Goal: Task Accomplishment & Management: Use online tool/utility

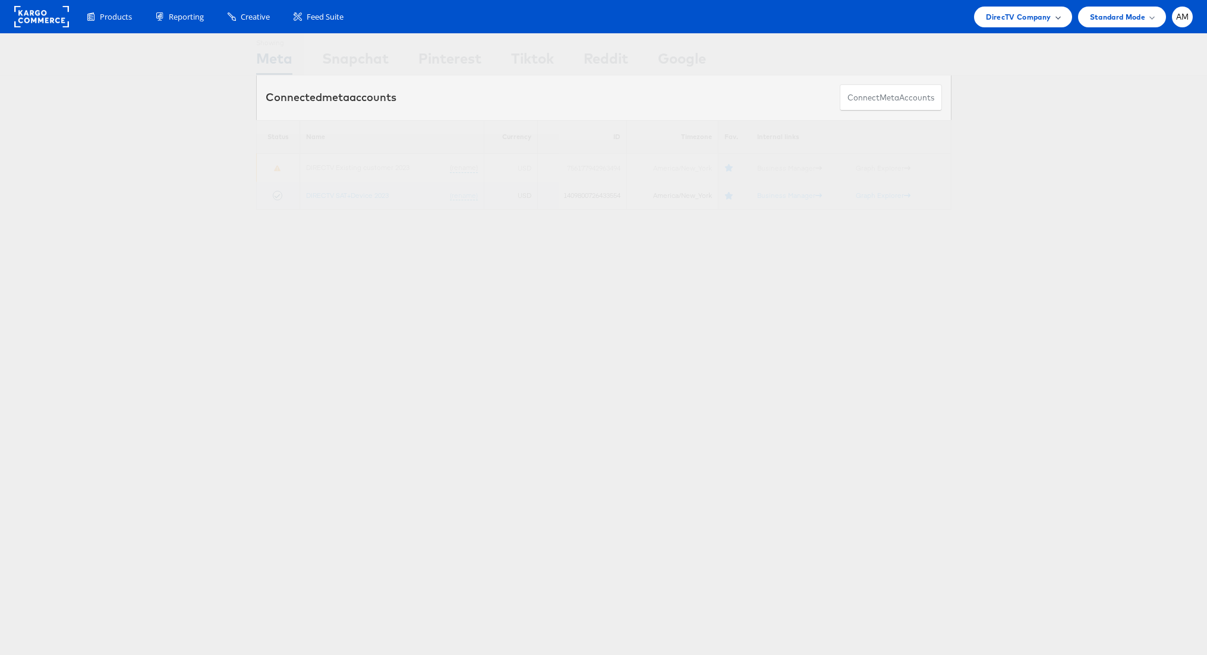
click at [999, 15] on span "DirecTV Company" at bounding box center [1018, 17] width 65 height 12
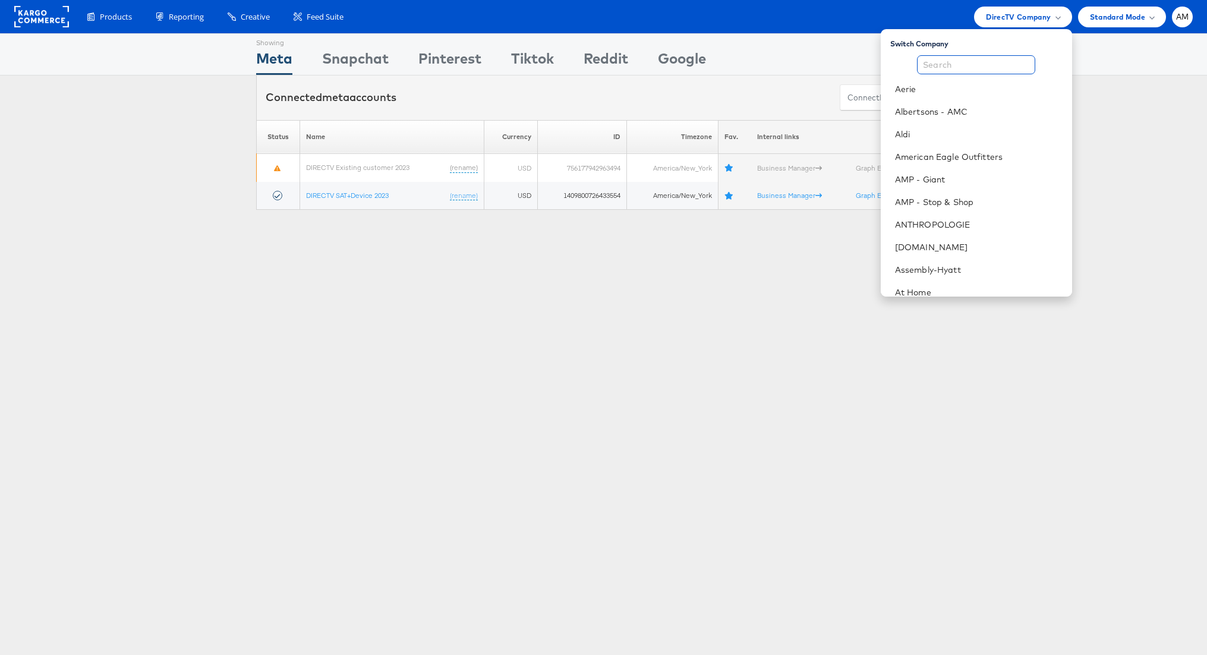
click at [974, 68] on input "text" at bounding box center [976, 64] width 118 height 19
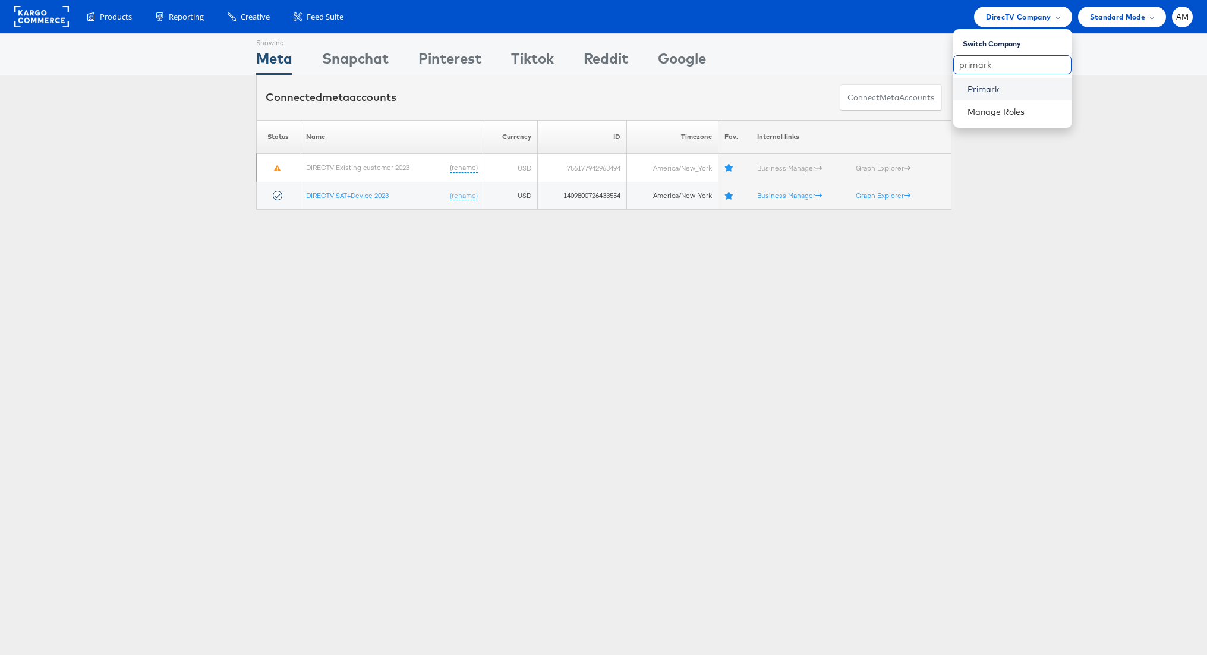
type input "primark"
click at [980, 87] on link "Primark" at bounding box center [1015, 89] width 95 height 12
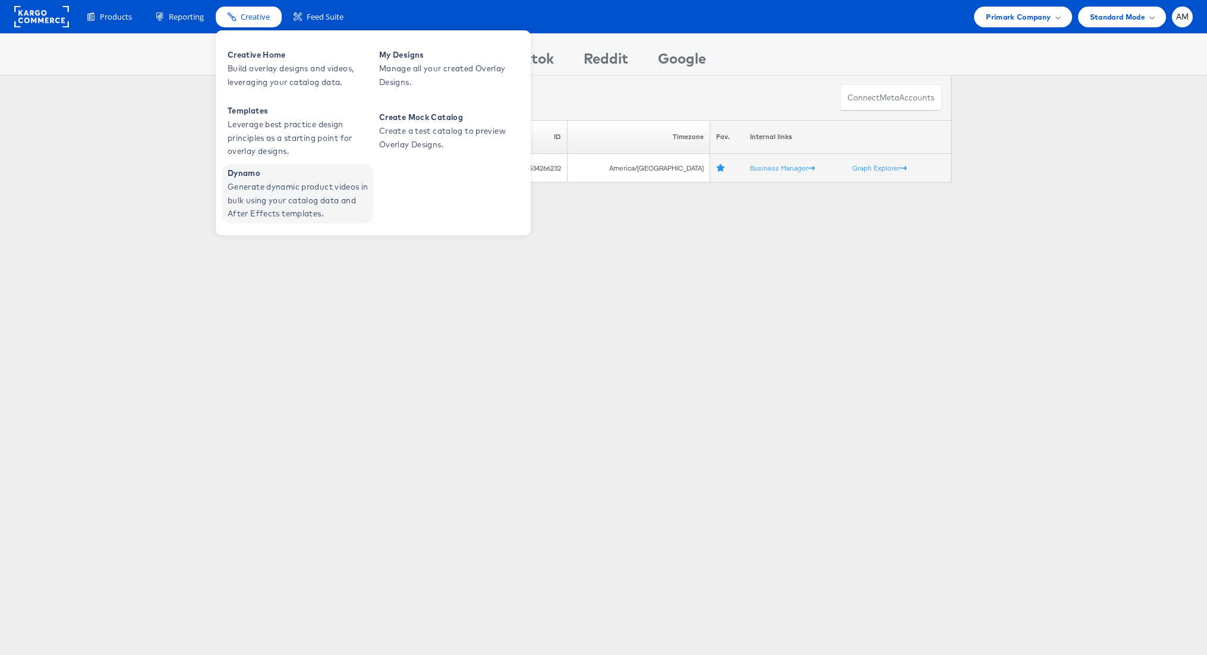
click at [270, 178] on span "Dynamo" at bounding box center [299, 173] width 143 height 14
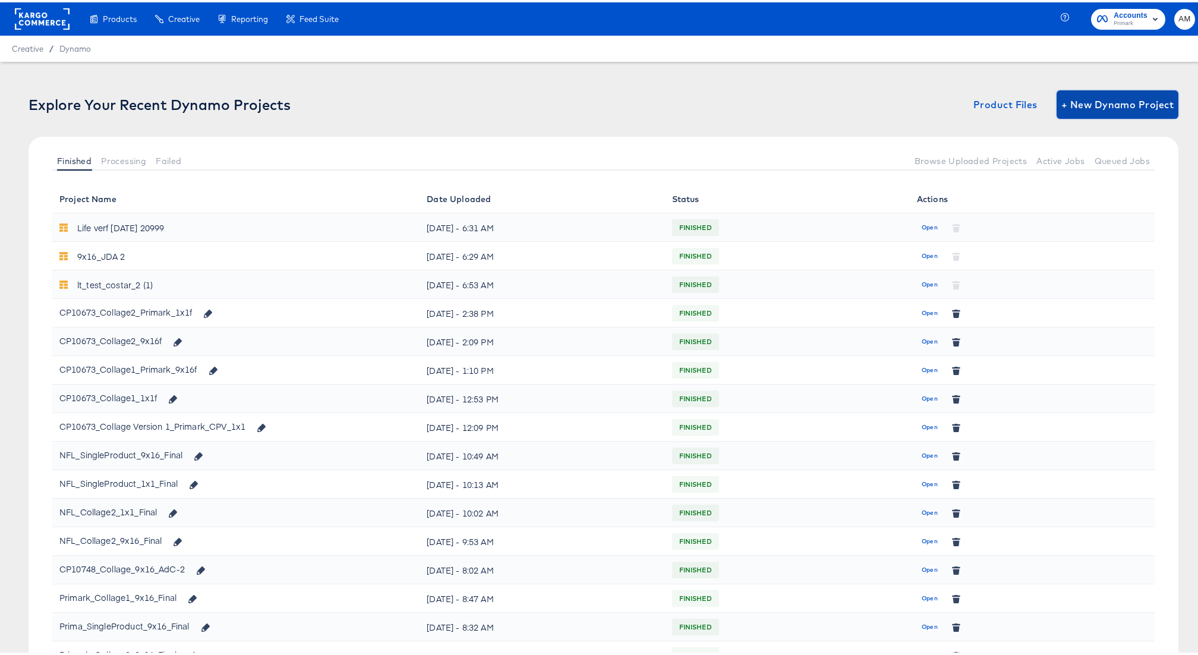
click at [1089, 101] on span "+ New Dynamo Project" at bounding box center [1118, 102] width 112 height 17
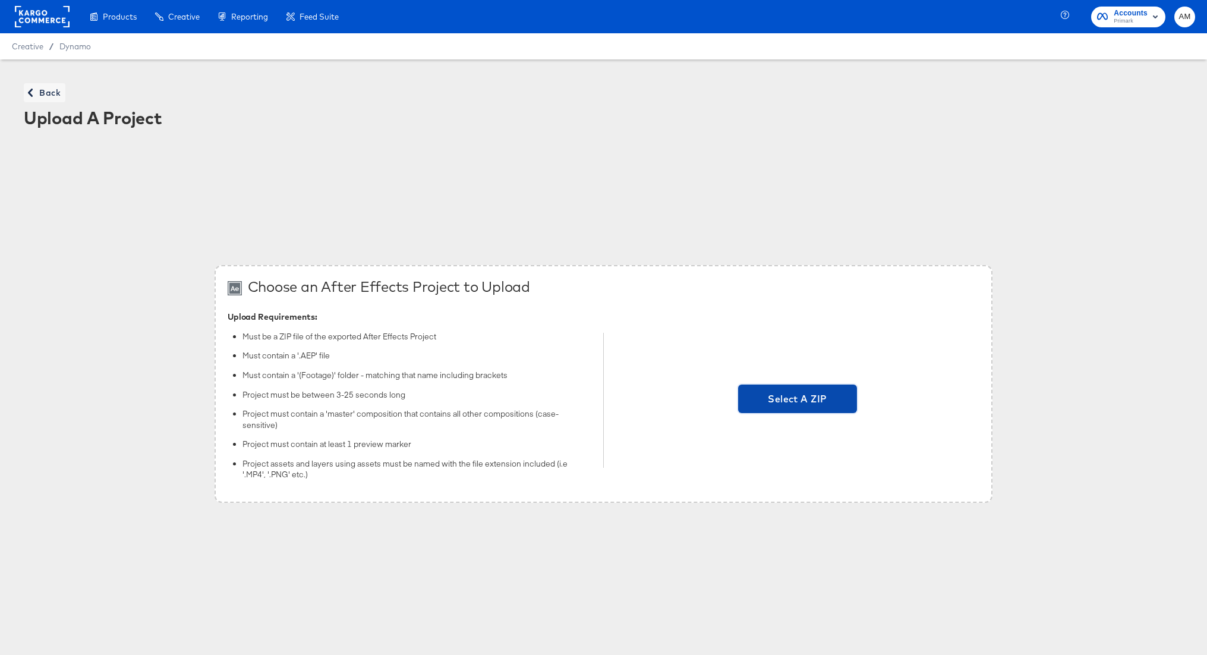
click at [802, 405] on span "Select A ZIP" at bounding box center [797, 399] width 109 height 17
click at [798, 400] on input "Select A ZIP" at bounding box center [798, 400] width 0 height 0
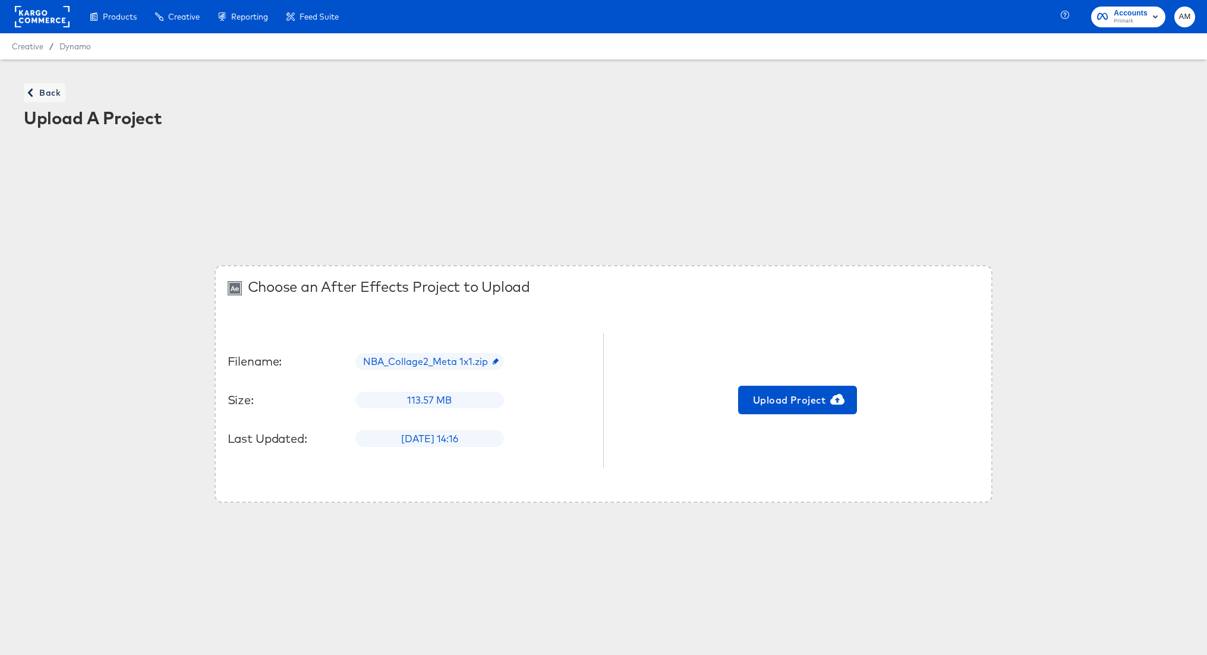
click at [815, 418] on div "Upload Project" at bounding box center [798, 401] width 364 height 180
click at [801, 405] on span "Upload Project" at bounding box center [797, 400] width 109 height 17
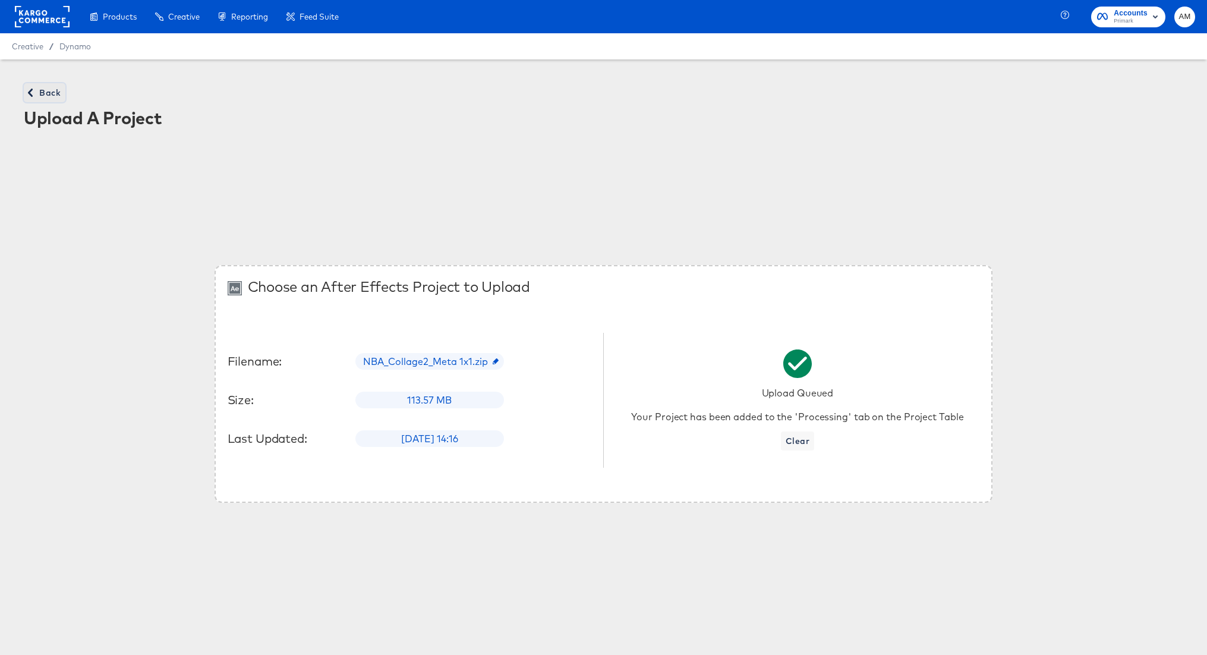
click at [33, 94] on icon "button" at bounding box center [30, 93] width 8 height 8
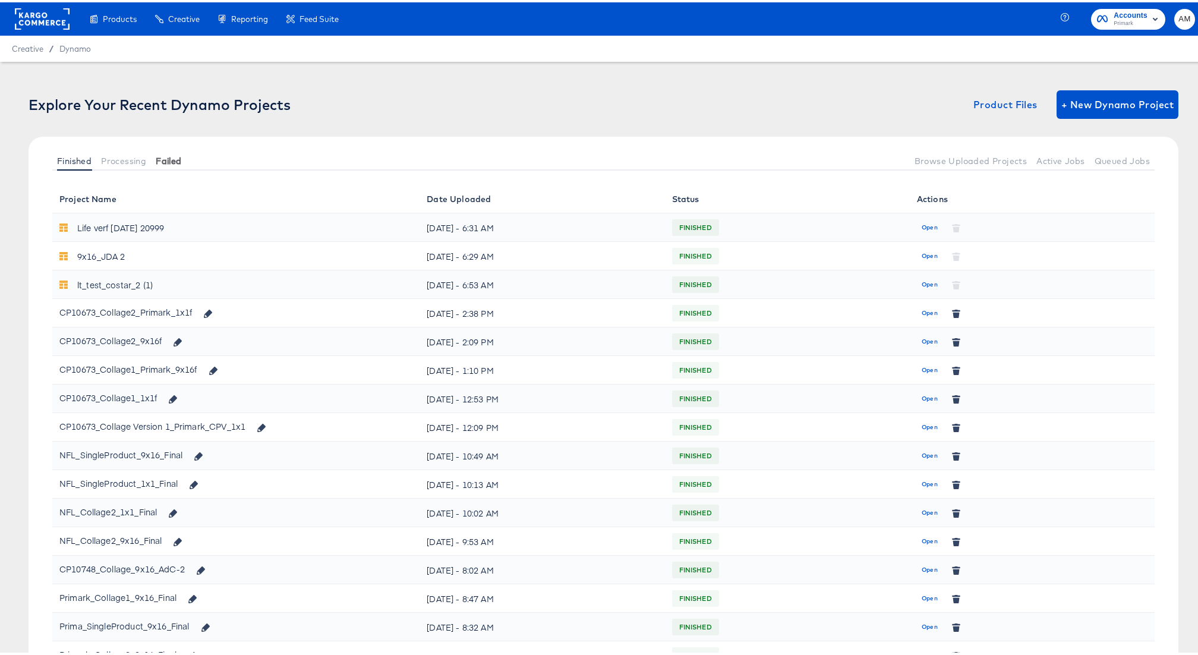
click at [176, 158] on span "Failed" at bounding box center [169, 159] width 26 height 10
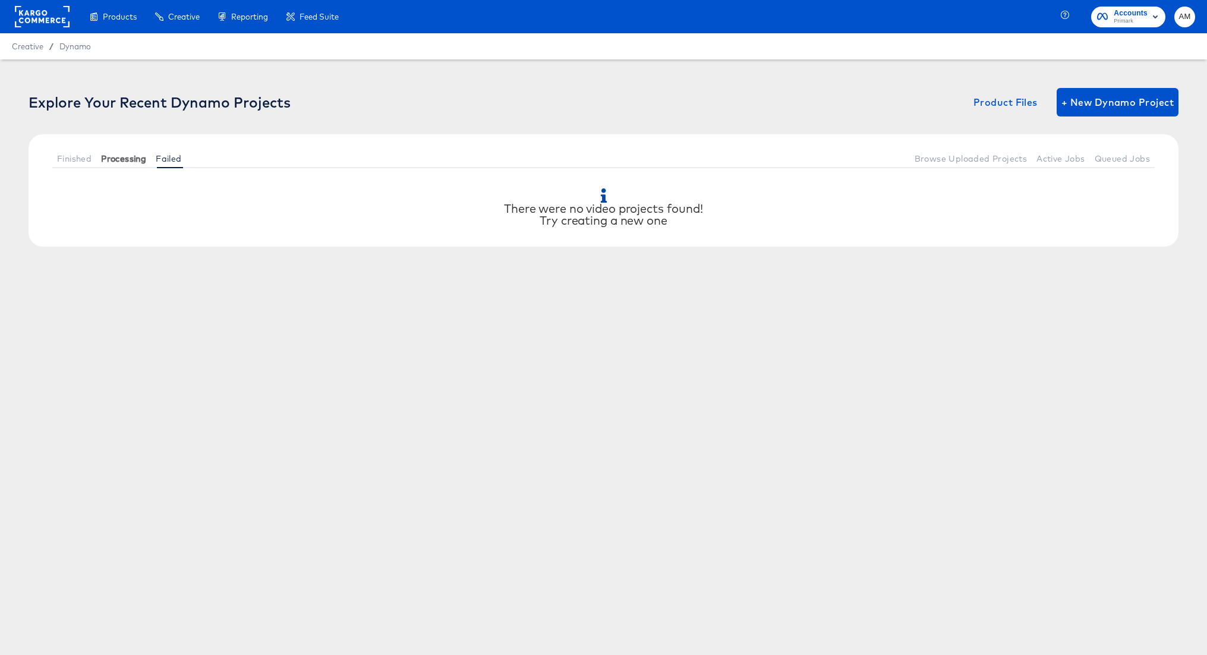
click at [125, 158] on span "Processing" at bounding box center [123, 159] width 45 height 10
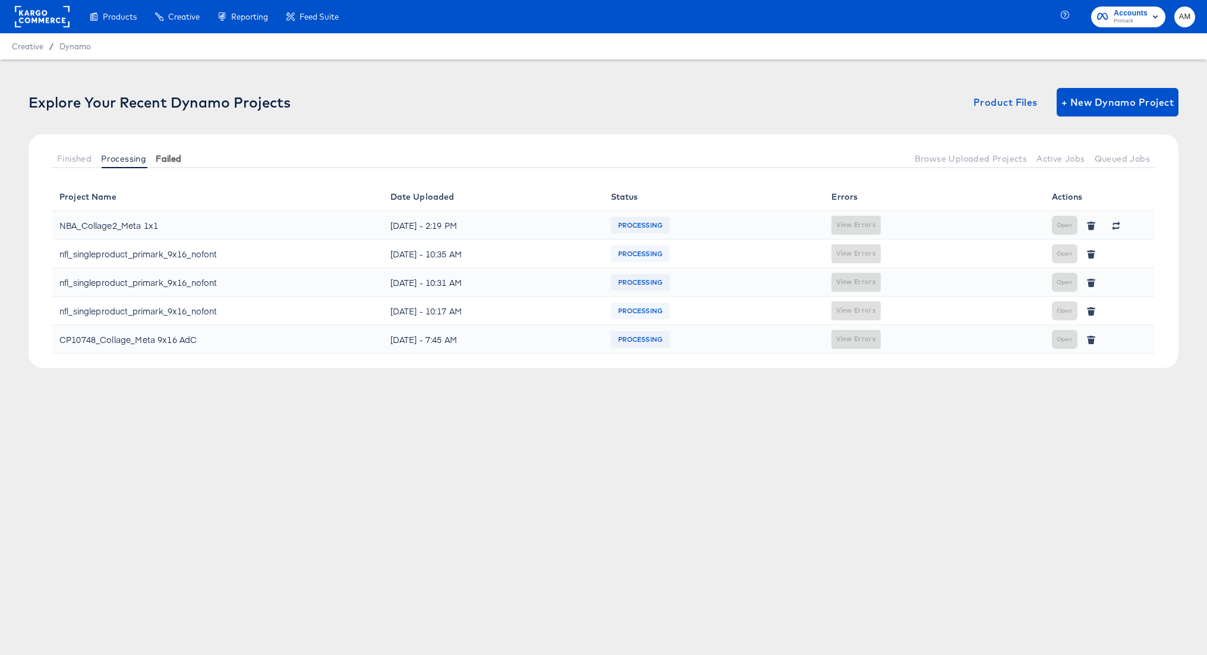
click at [169, 158] on span "Failed" at bounding box center [169, 159] width 26 height 10
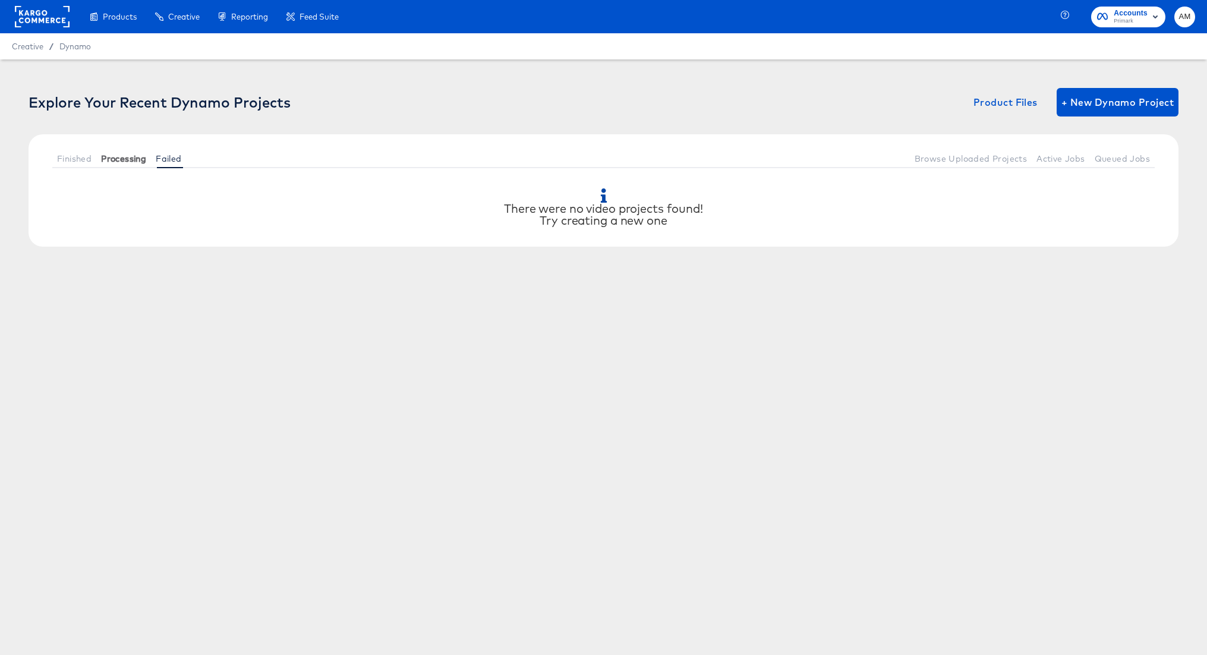
click at [118, 157] on span "Processing" at bounding box center [123, 159] width 45 height 10
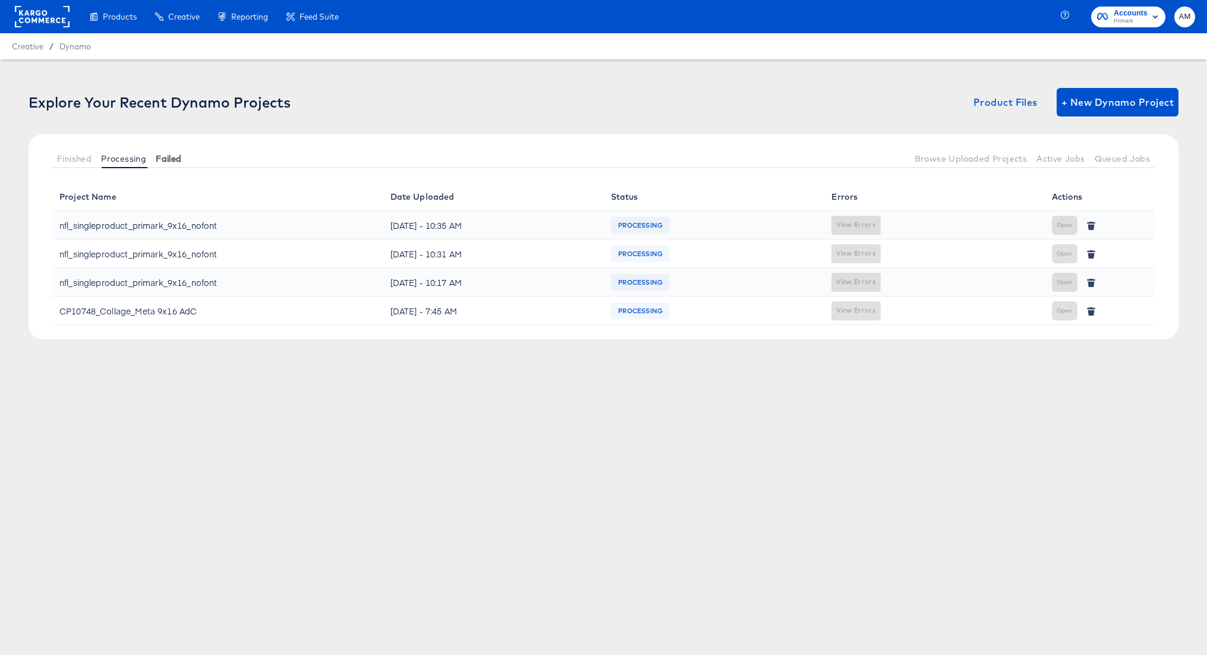
click at [172, 158] on span "Failed" at bounding box center [169, 159] width 26 height 10
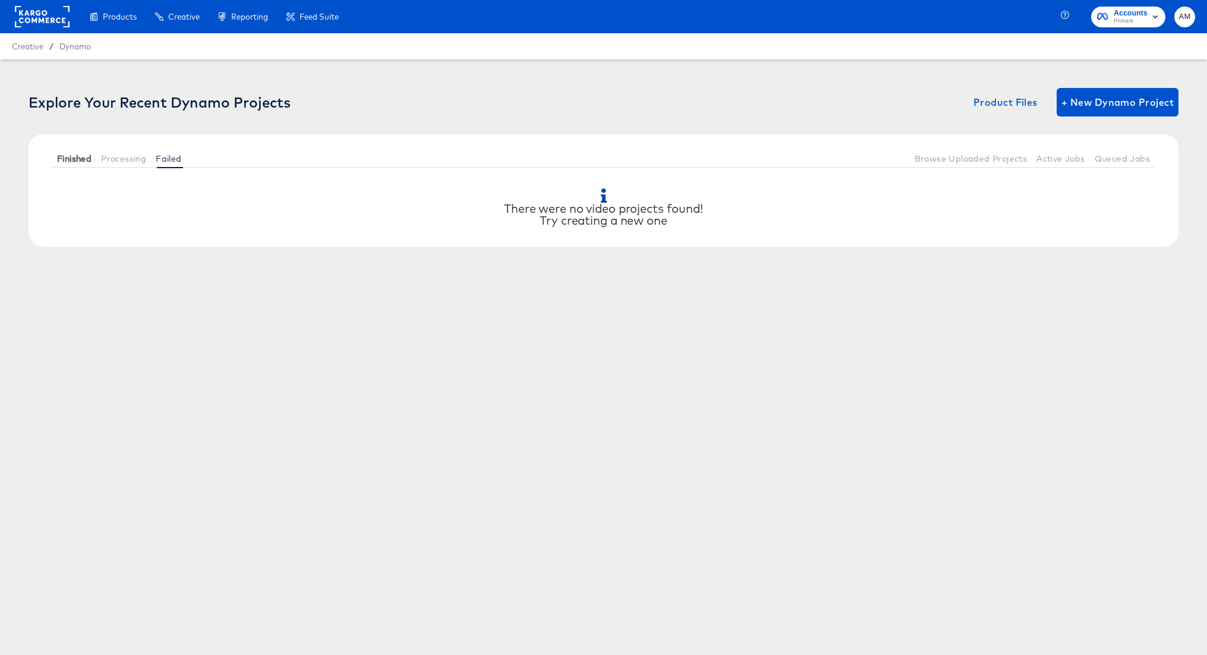
click at [81, 159] on span "Finished" at bounding box center [74, 159] width 34 height 10
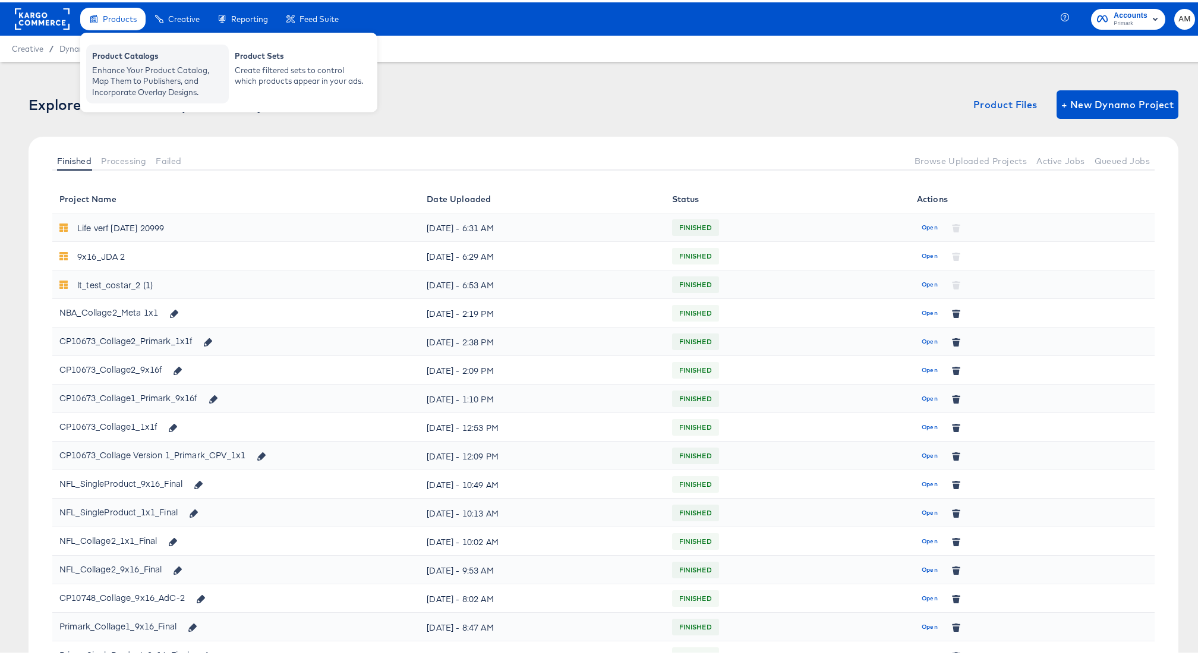
click at [138, 65] on div "Enhance Your Product Catalog, Map Them to Publishers, and Incorporate Overlay D…" at bounding box center [157, 78] width 131 height 33
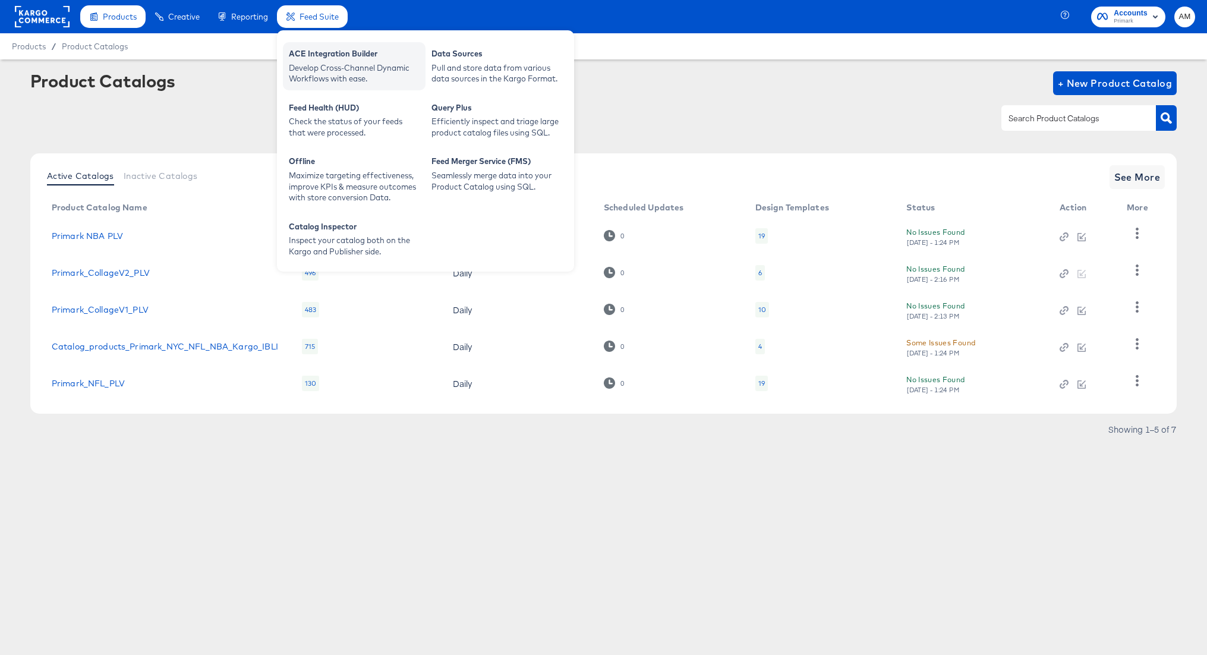
click at [341, 64] on div "Develop Cross-Channel Dynamic Workflows with ease." at bounding box center [354, 73] width 131 height 22
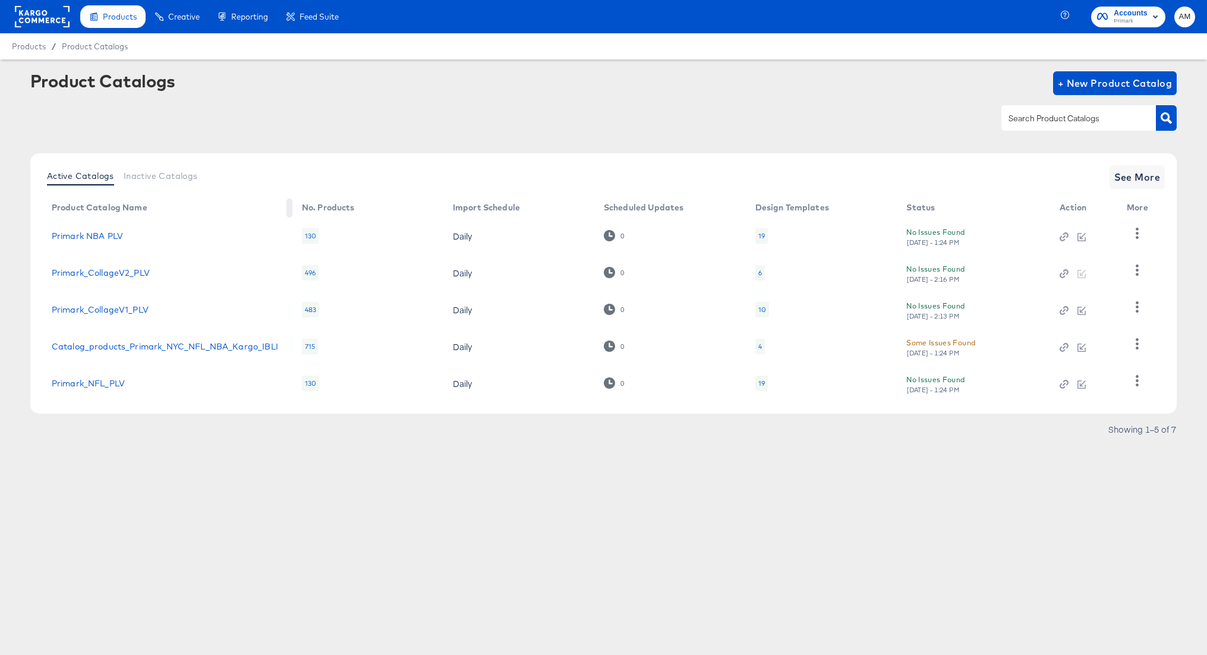
click at [159, 210] on th "Product Catalog Name" at bounding box center [167, 208] width 250 height 19
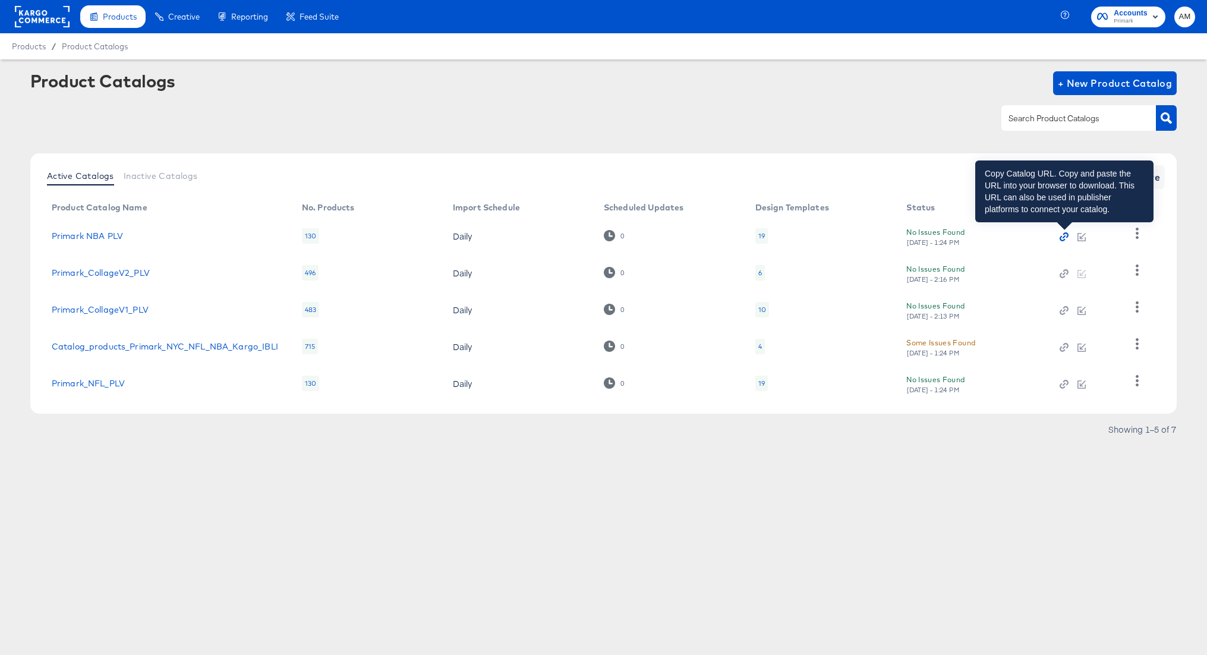
click at [1064, 237] on icon "button" at bounding box center [1064, 236] width 3 height 3
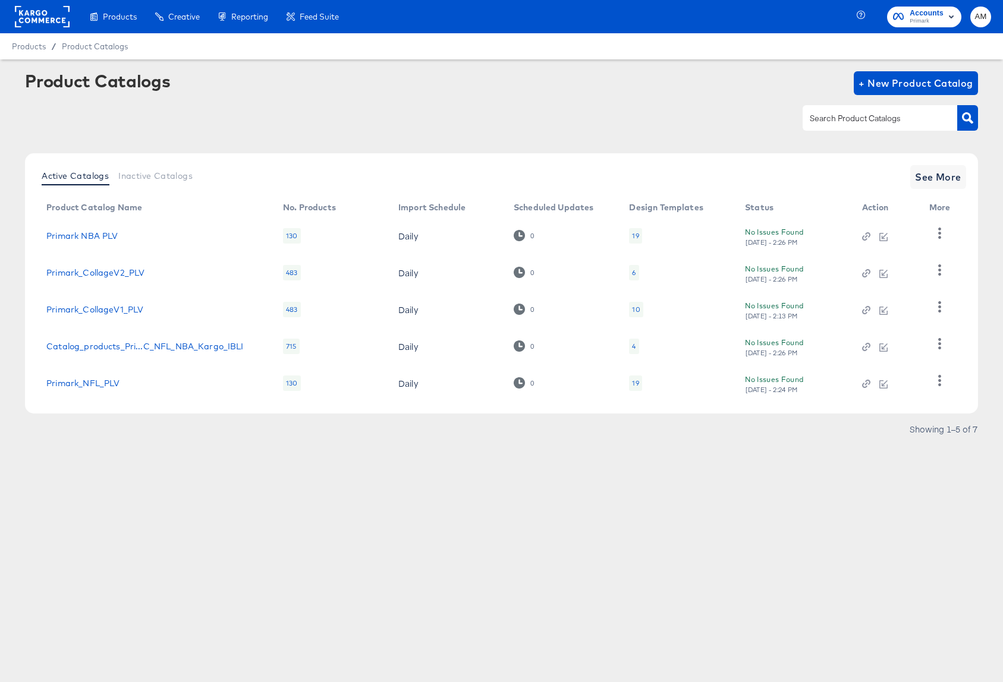
click at [39, 17] on rect at bounding box center [42, 16] width 55 height 21
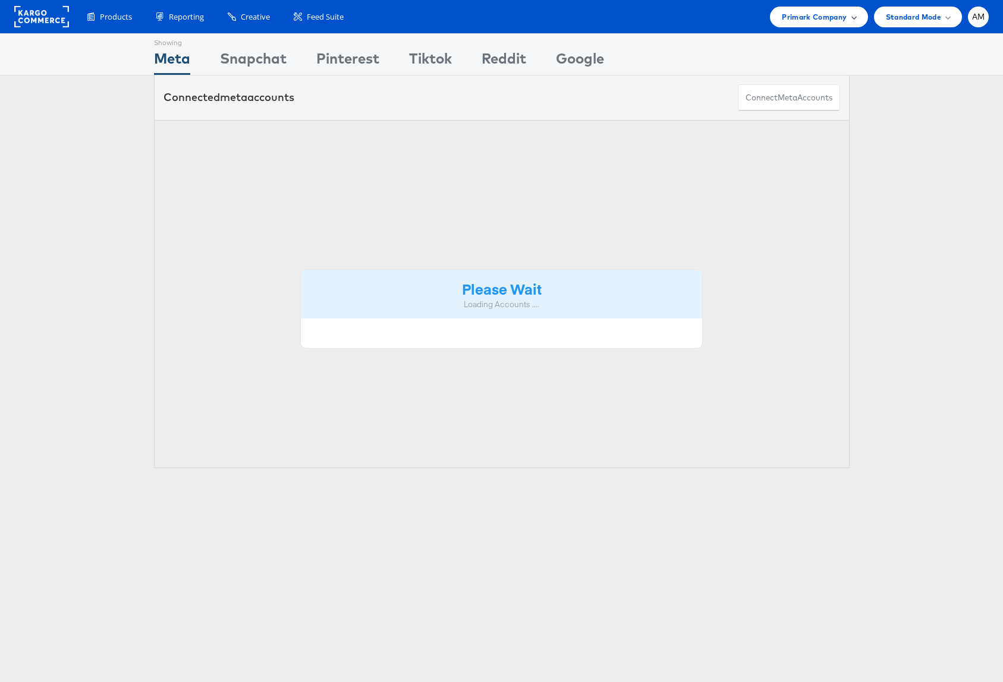
click at [807, 17] on span "Primark Company" at bounding box center [814, 17] width 65 height 12
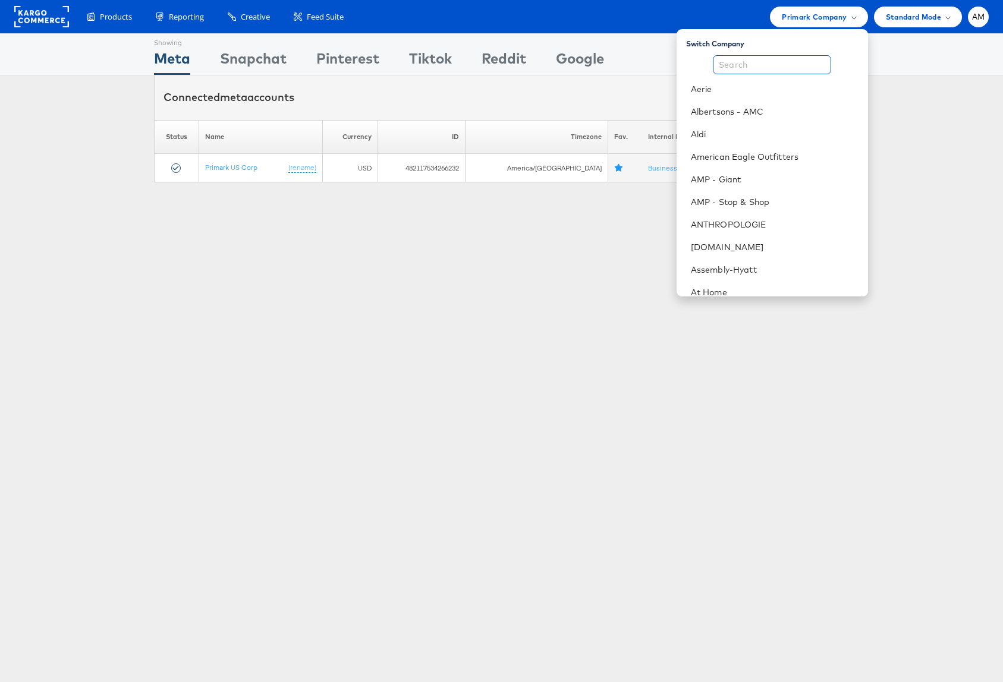
click at [792, 64] on input "text" at bounding box center [772, 64] width 118 height 19
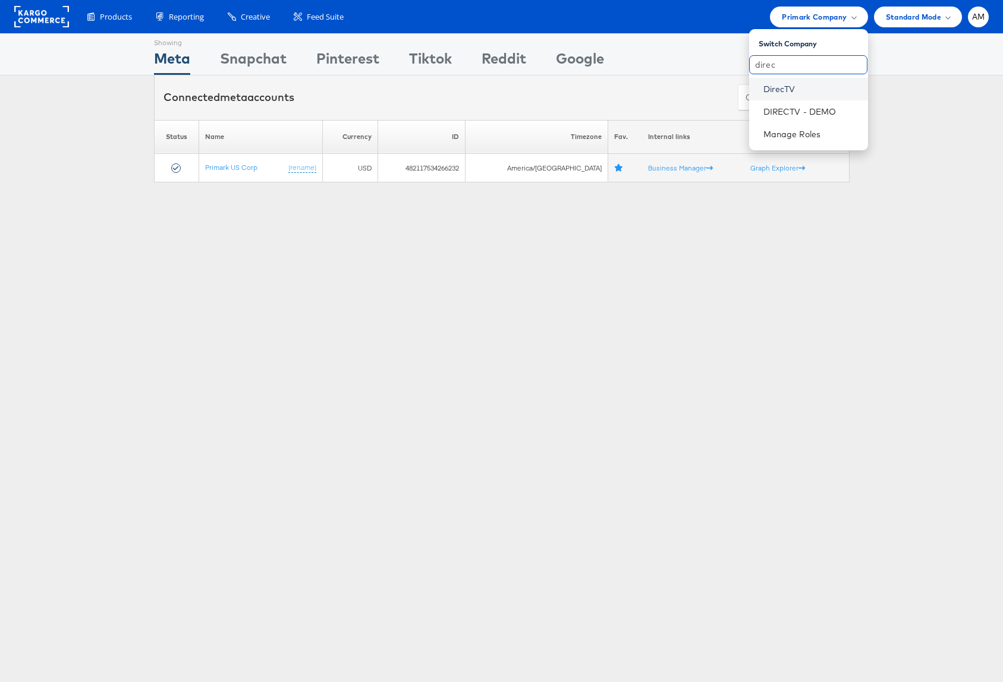
type input "direc"
click at [776, 90] on link "DirecTV" at bounding box center [810, 89] width 95 height 12
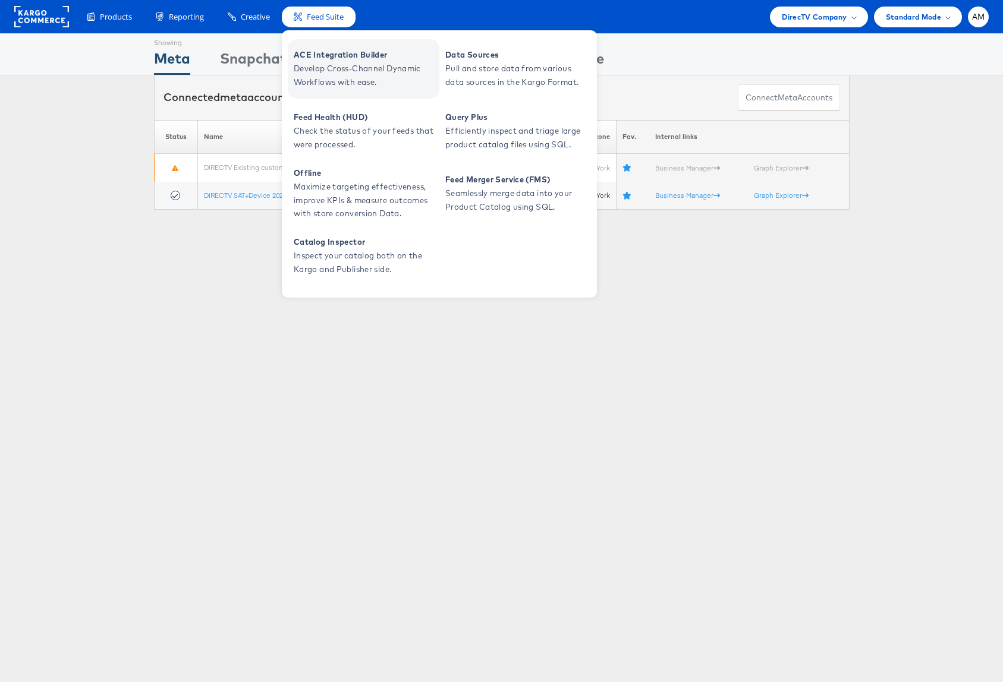
click at [339, 70] on span "Develop Cross-Channel Dynamic Workflows with ease." at bounding box center [365, 75] width 143 height 27
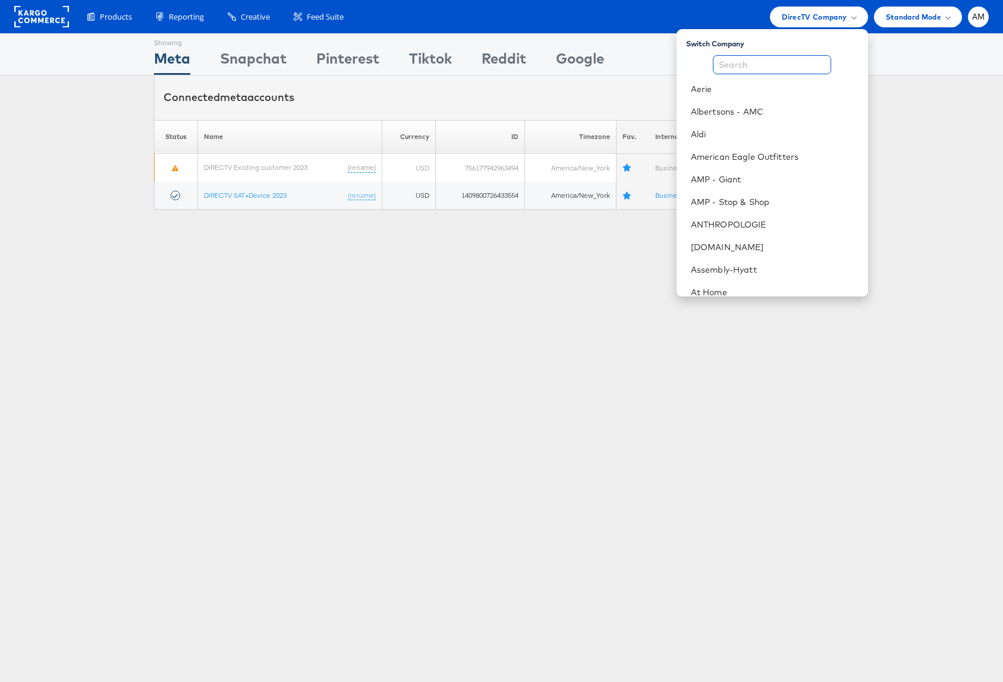
click at [758, 68] on input "text" at bounding box center [772, 64] width 118 height 19
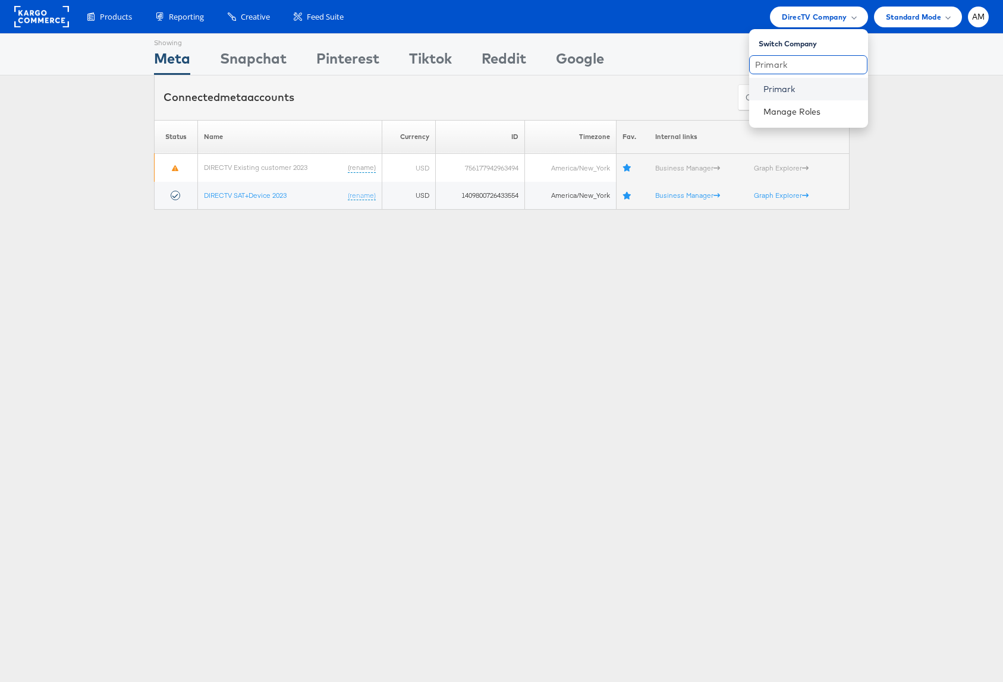
type input "Primark"
click at [771, 93] on link "Primark" at bounding box center [810, 89] width 95 height 12
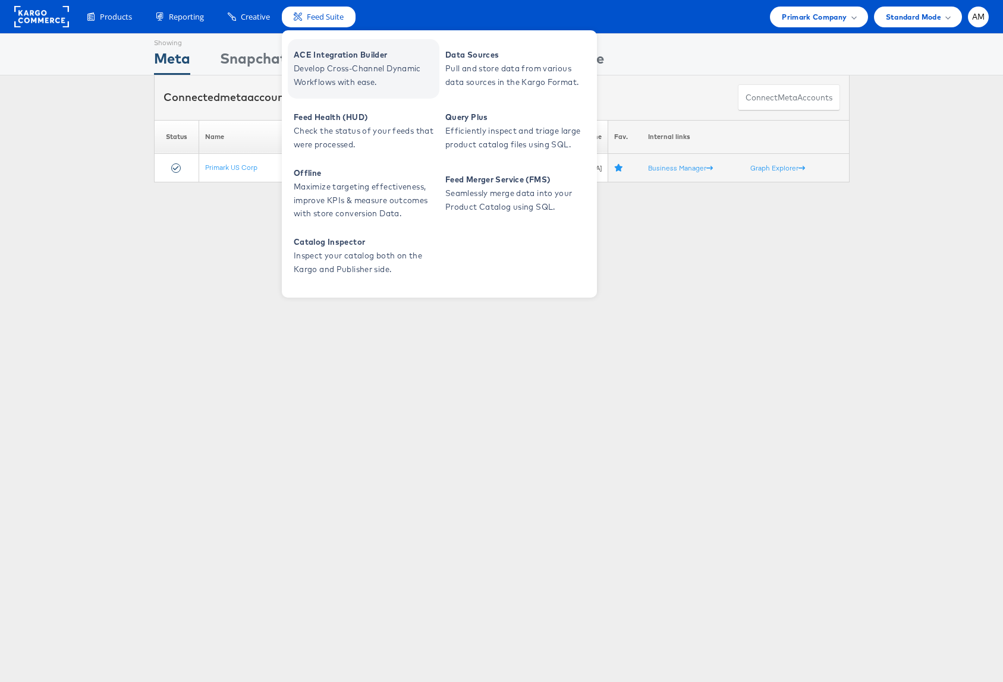
click at [335, 58] on span "ACE Integration Builder" at bounding box center [365, 55] width 143 height 14
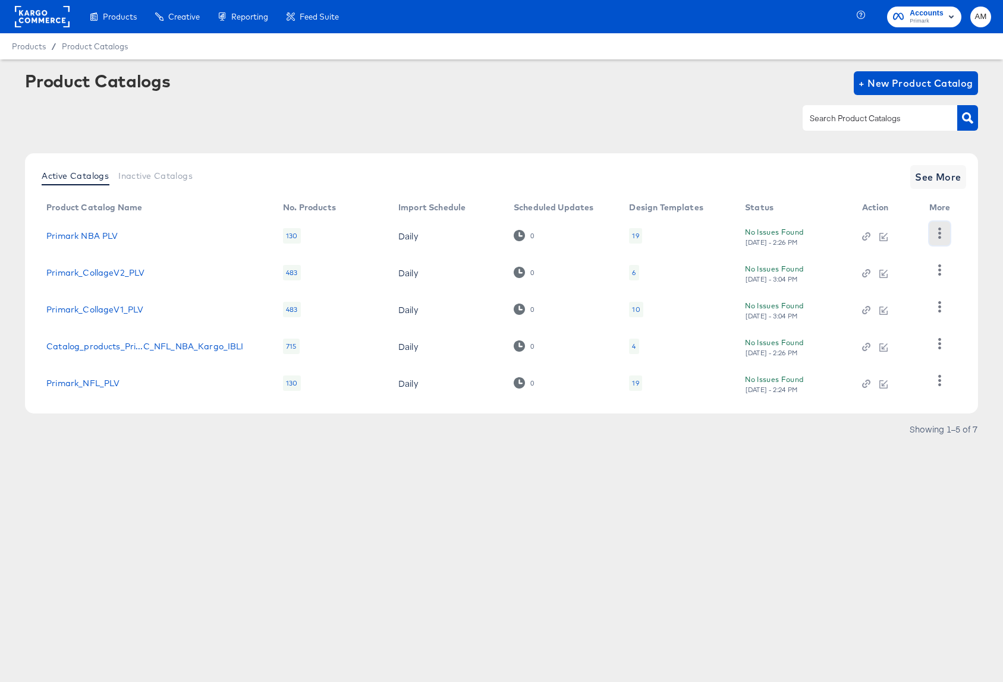
click at [942, 232] on icon "button" at bounding box center [939, 233] width 11 height 11
click at [880, 279] on div "HUD Checks (Internal)" at bounding box center [890, 276] width 119 height 19
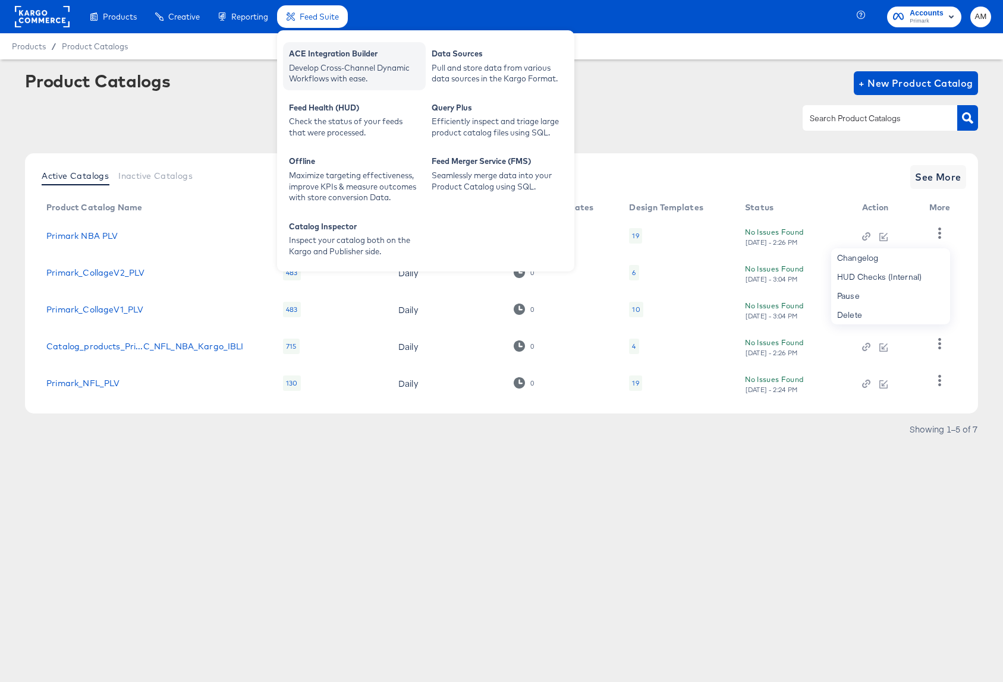
click at [328, 67] on div "Develop Cross-Channel Dynamic Workflows with ease." at bounding box center [354, 73] width 131 height 22
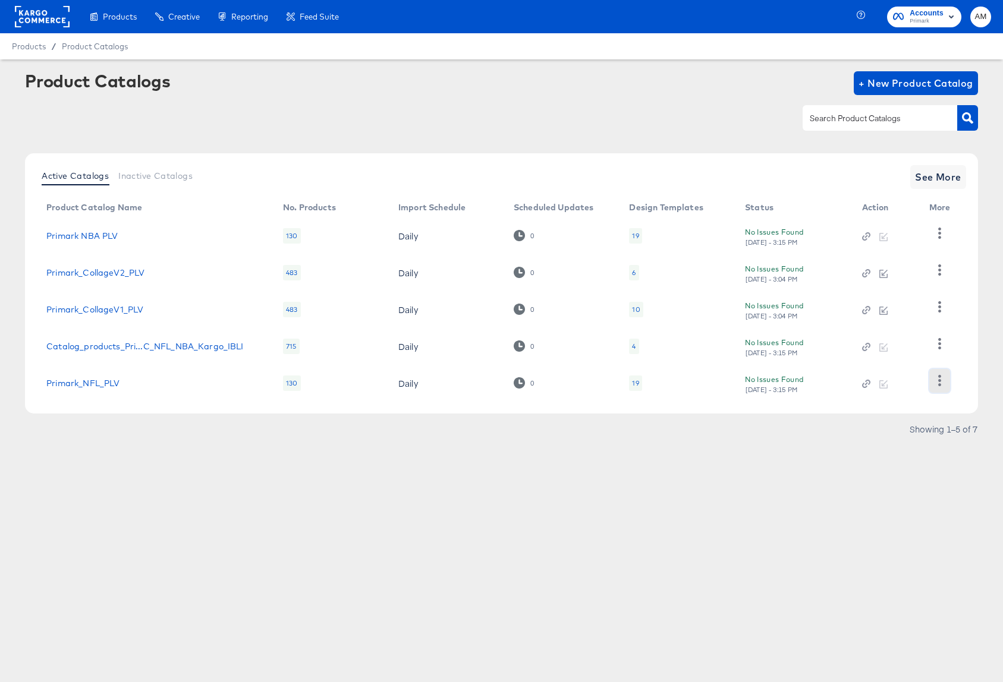
click at [940, 382] on icon "button" at bounding box center [939, 380] width 3 height 11
click at [892, 319] on div "HUD Checks (Internal)" at bounding box center [890, 321] width 119 height 19
